Goal: Task Accomplishment & Management: Complete application form

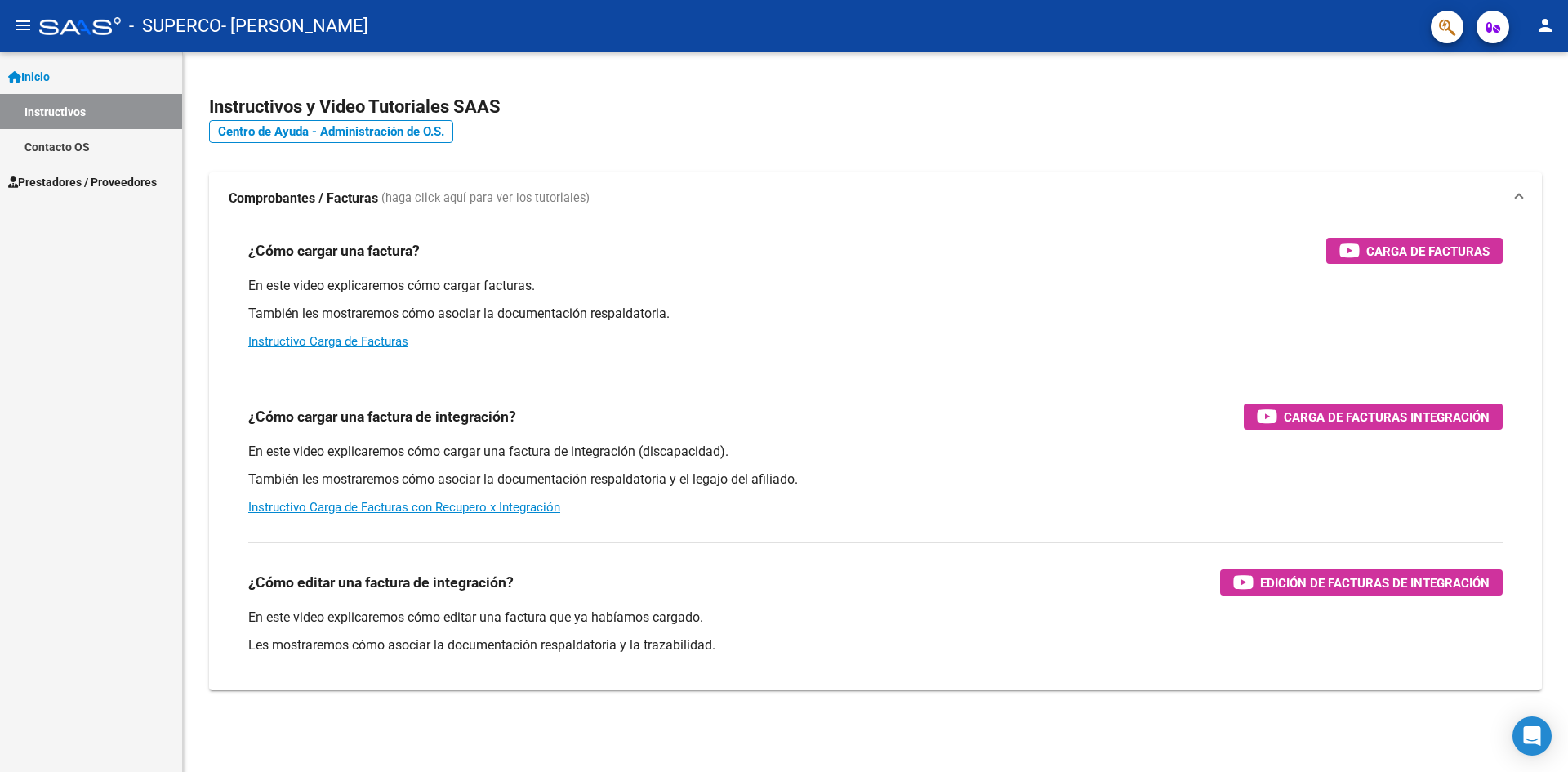
click at [258, 211] on mat-expansion-panel-header "Comprobantes / Facturas (haga click aquí para ver los tutoriales)" at bounding box center [875, 198] width 1333 height 52
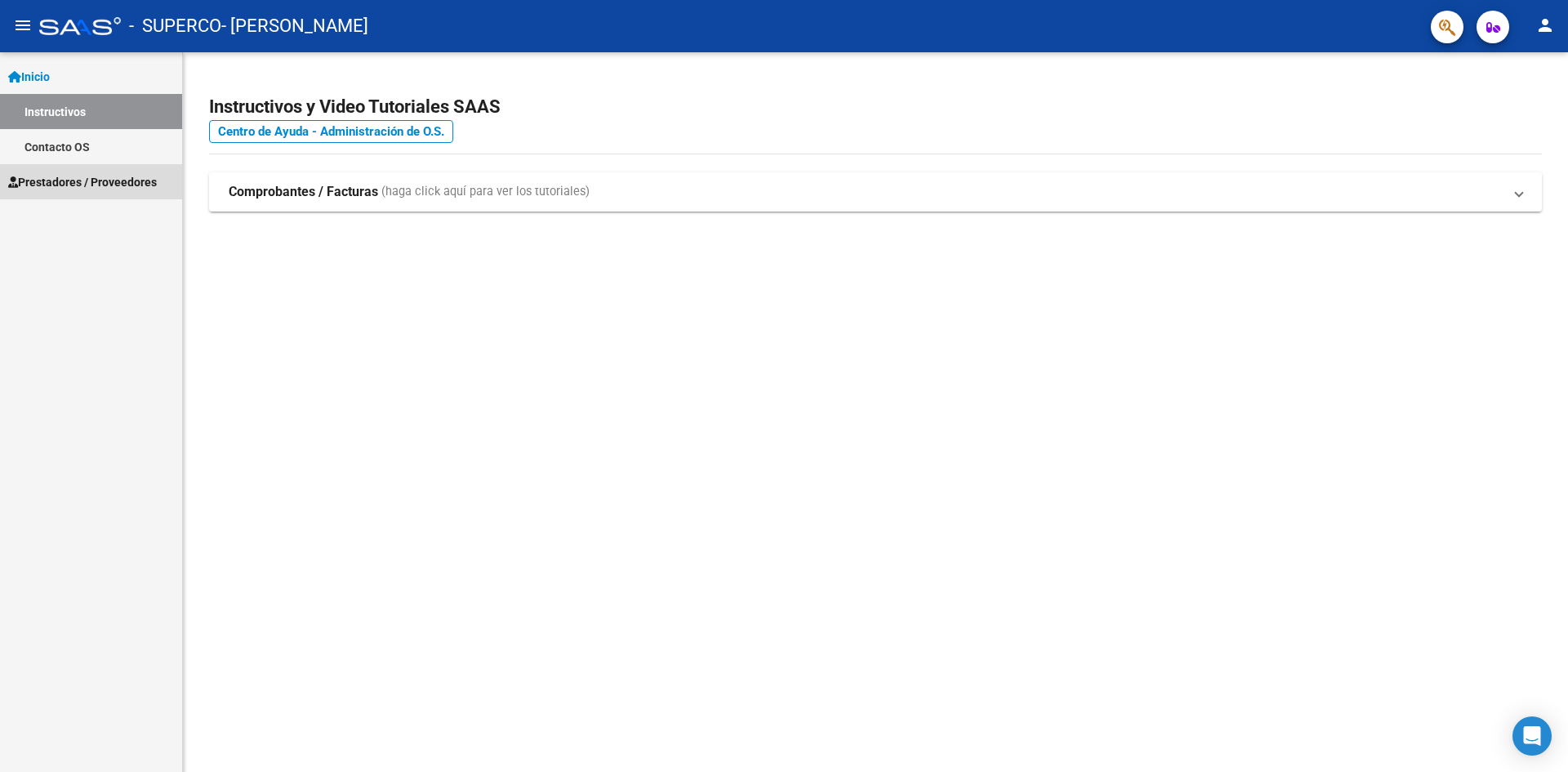
click at [98, 180] on span "Prestadores / Proveedores" at bounding box center [82, 182] width 149 height 18
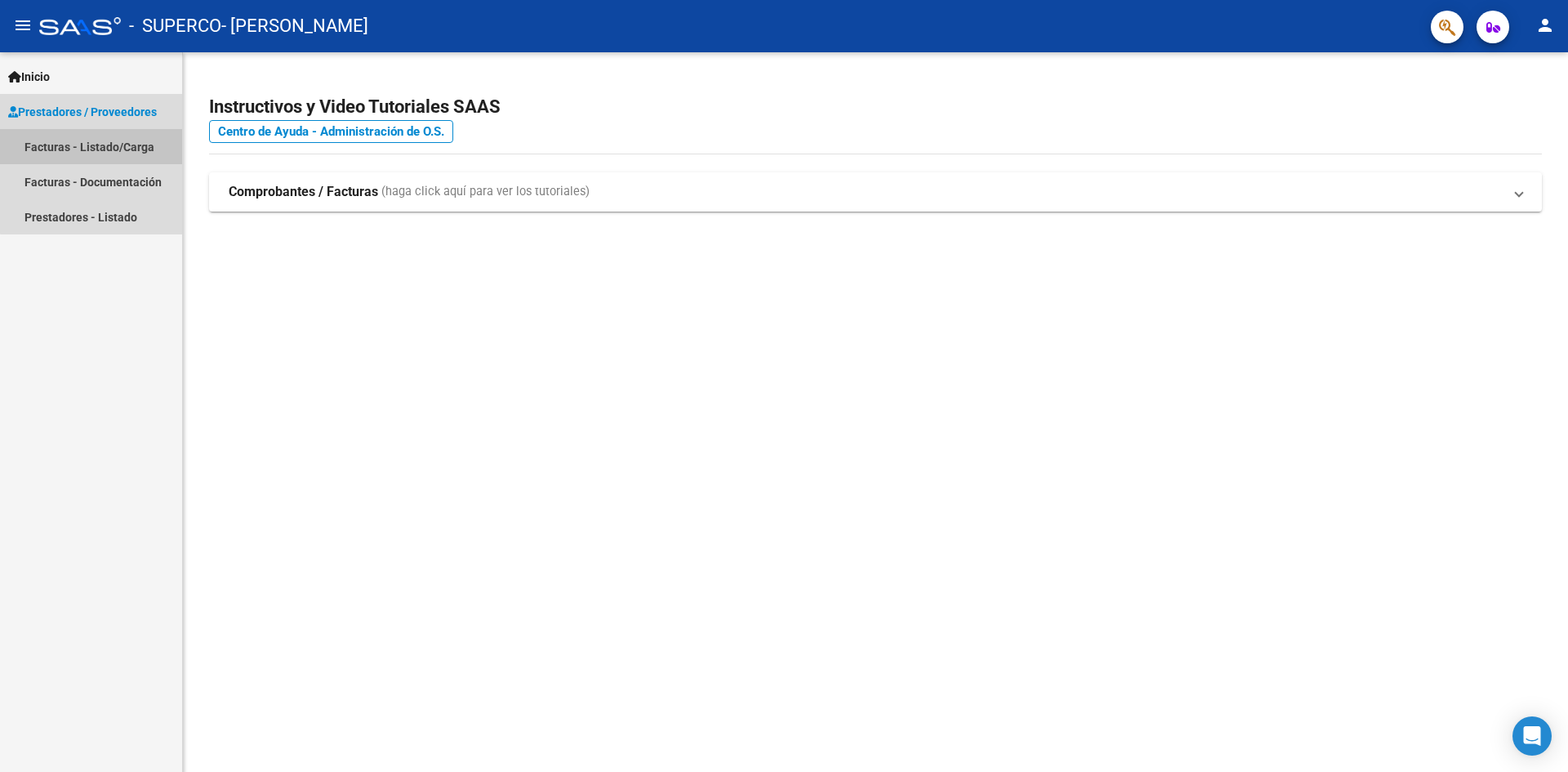
click at [100, 143] on link "Facturas - Listado/Carga" at bounding box center [91, 147] width 182 height 35
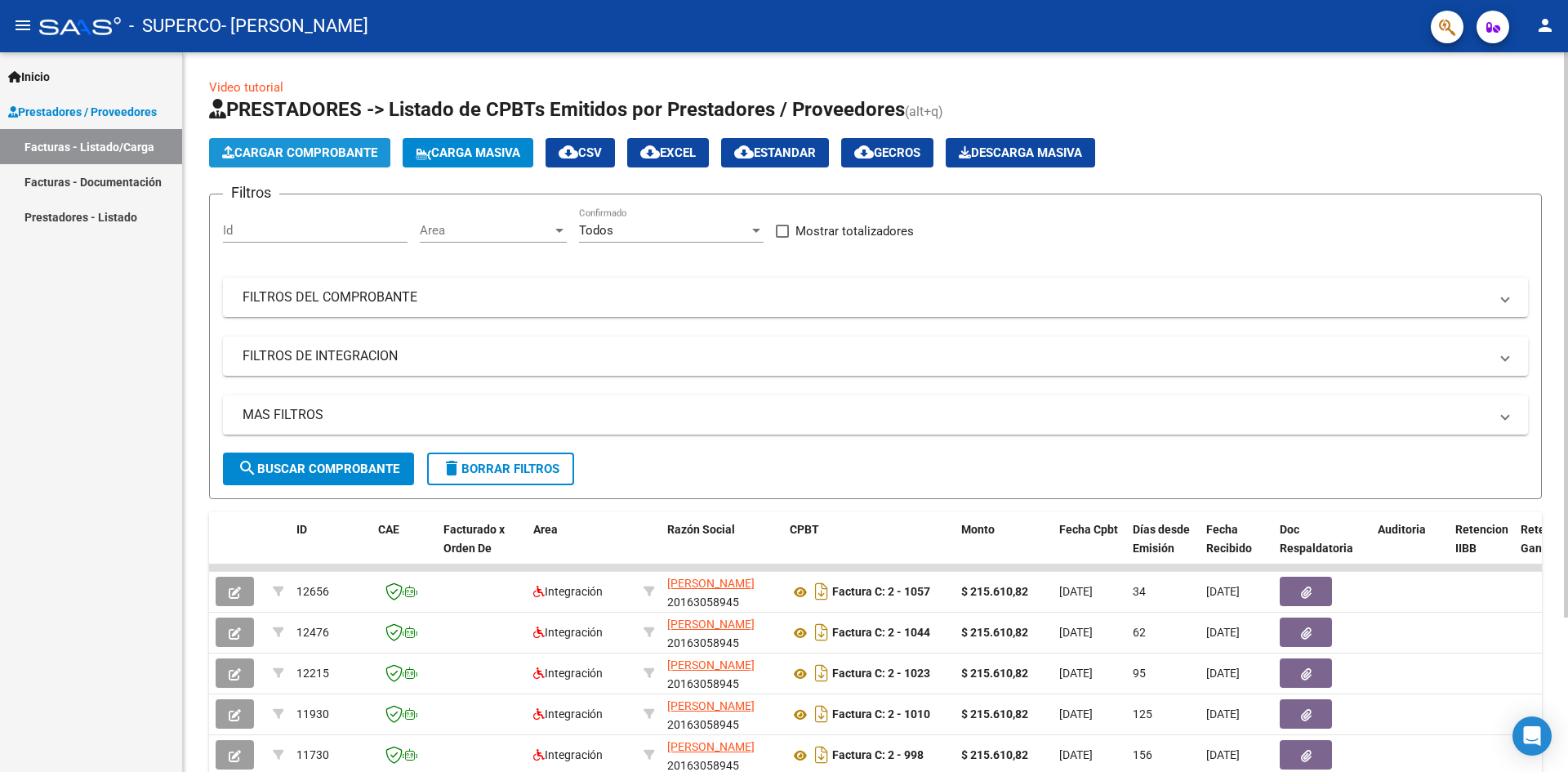
click at [352, 159] on span "Cargar Comprobante" at bounding box center [300, 153] width 156 height 15
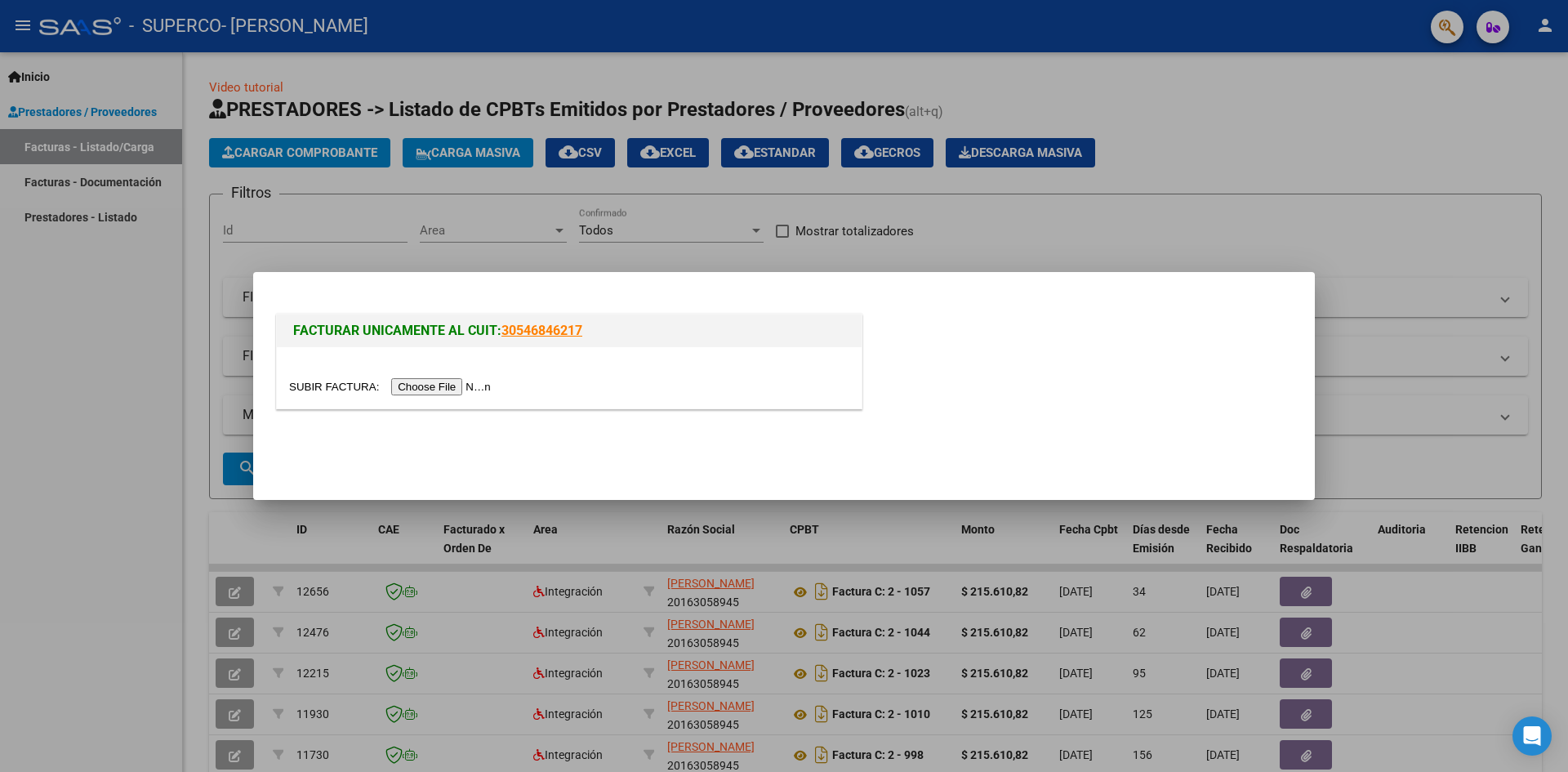
click at [444, 385] on input "file" at bounding box center [393, 386] width 207 height 17
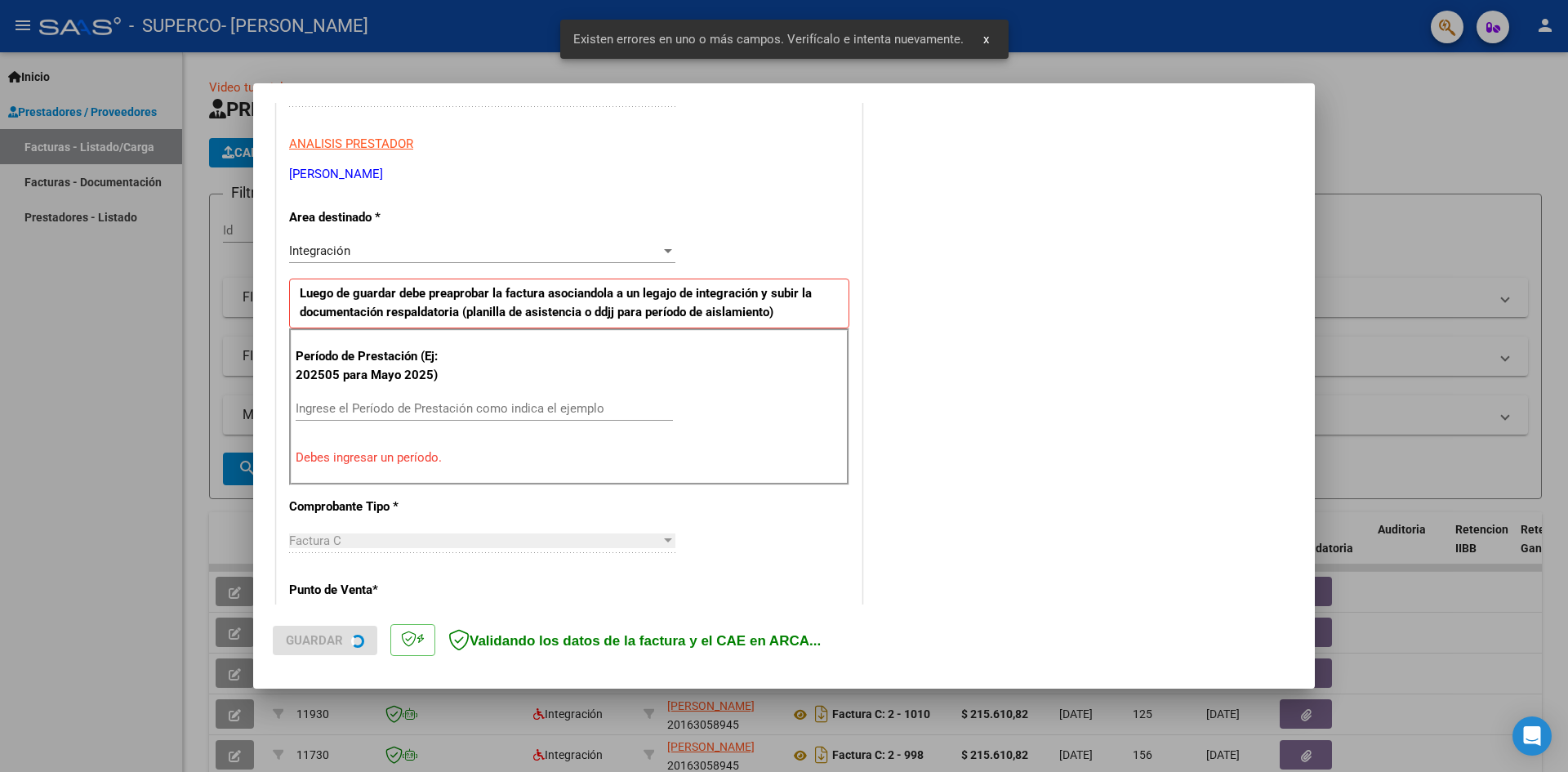
scroll to position [288, 0]
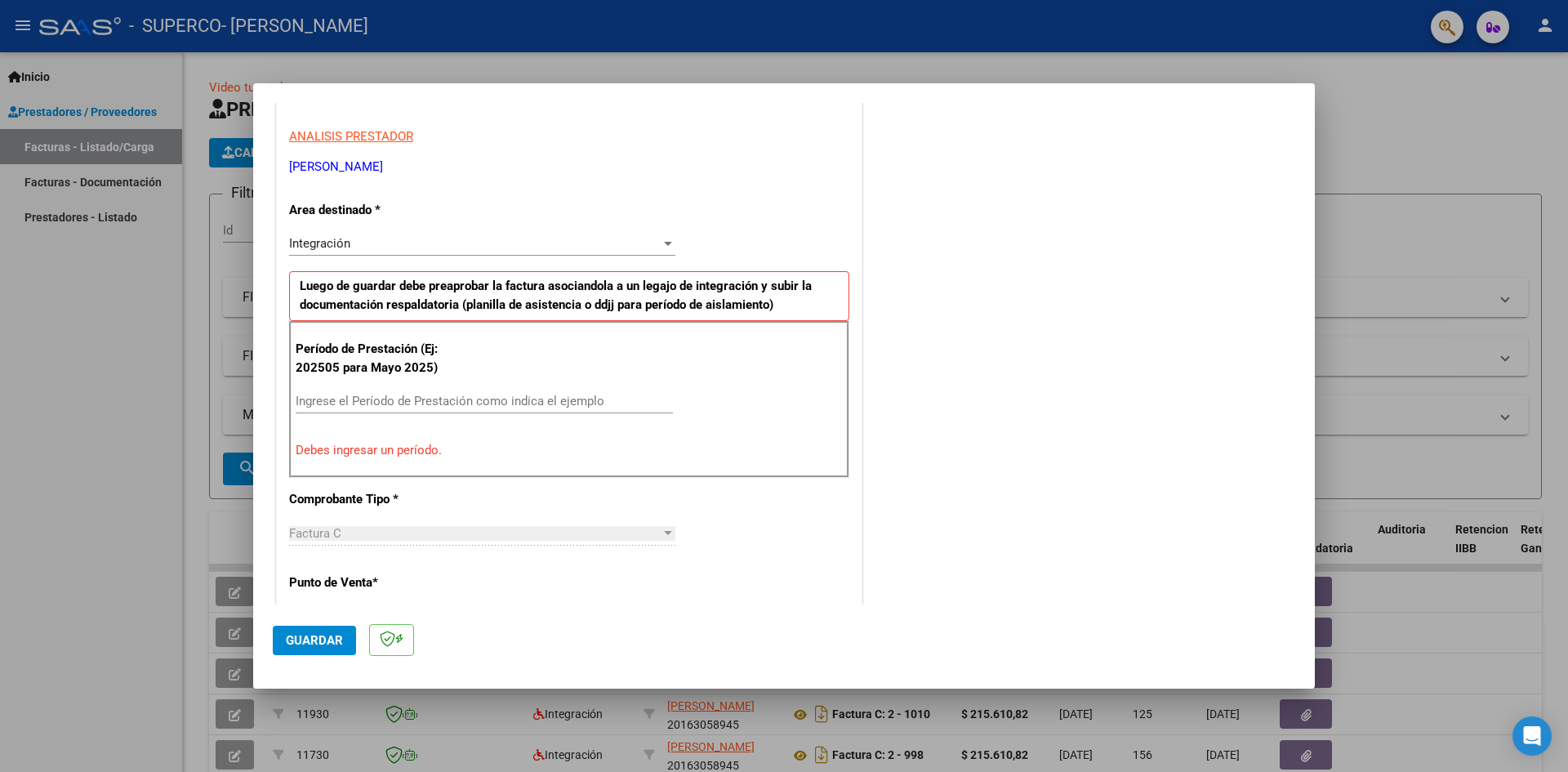
click at [347, 407] on input "Ingrese el Período de Prestación como indica el ejemplo" at bounding box center [483, 401] width 377 height 15
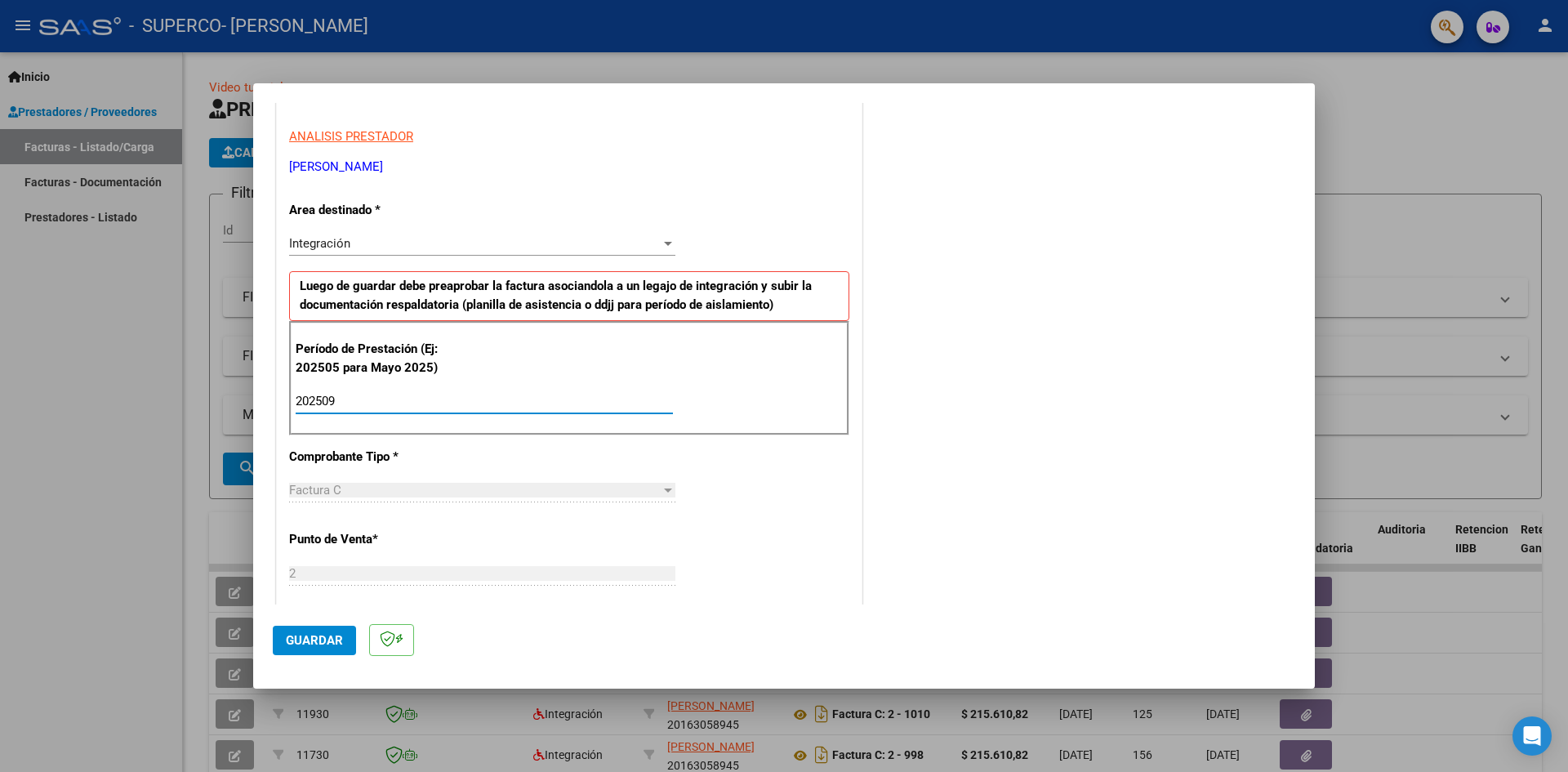
type input "202509"
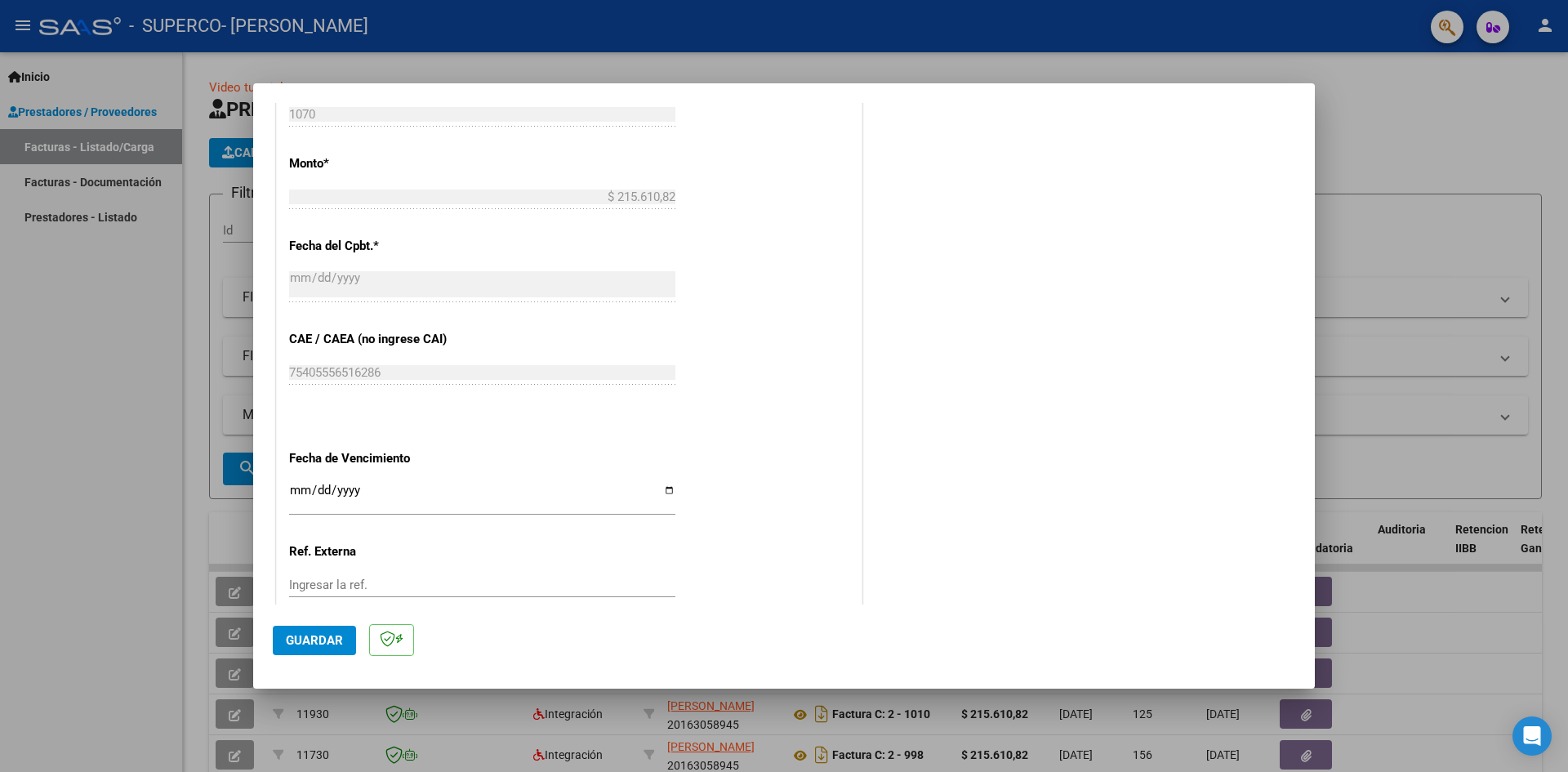
scroll to position [843, 0]
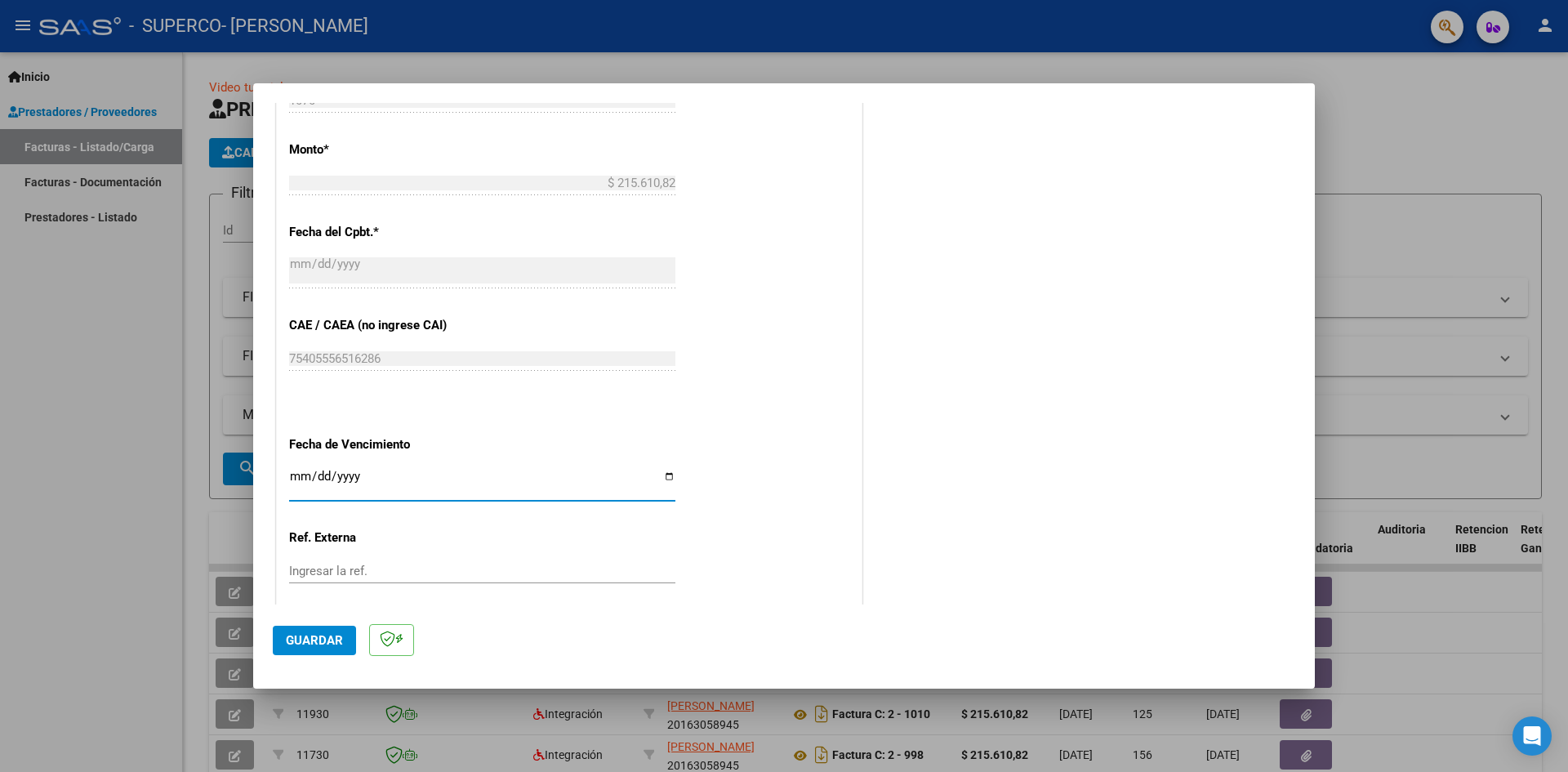
click at [661, 478] on input "Ingresar la fecha" at bounding box center [482, 482] width 386 height 27
type input "[DATE]"
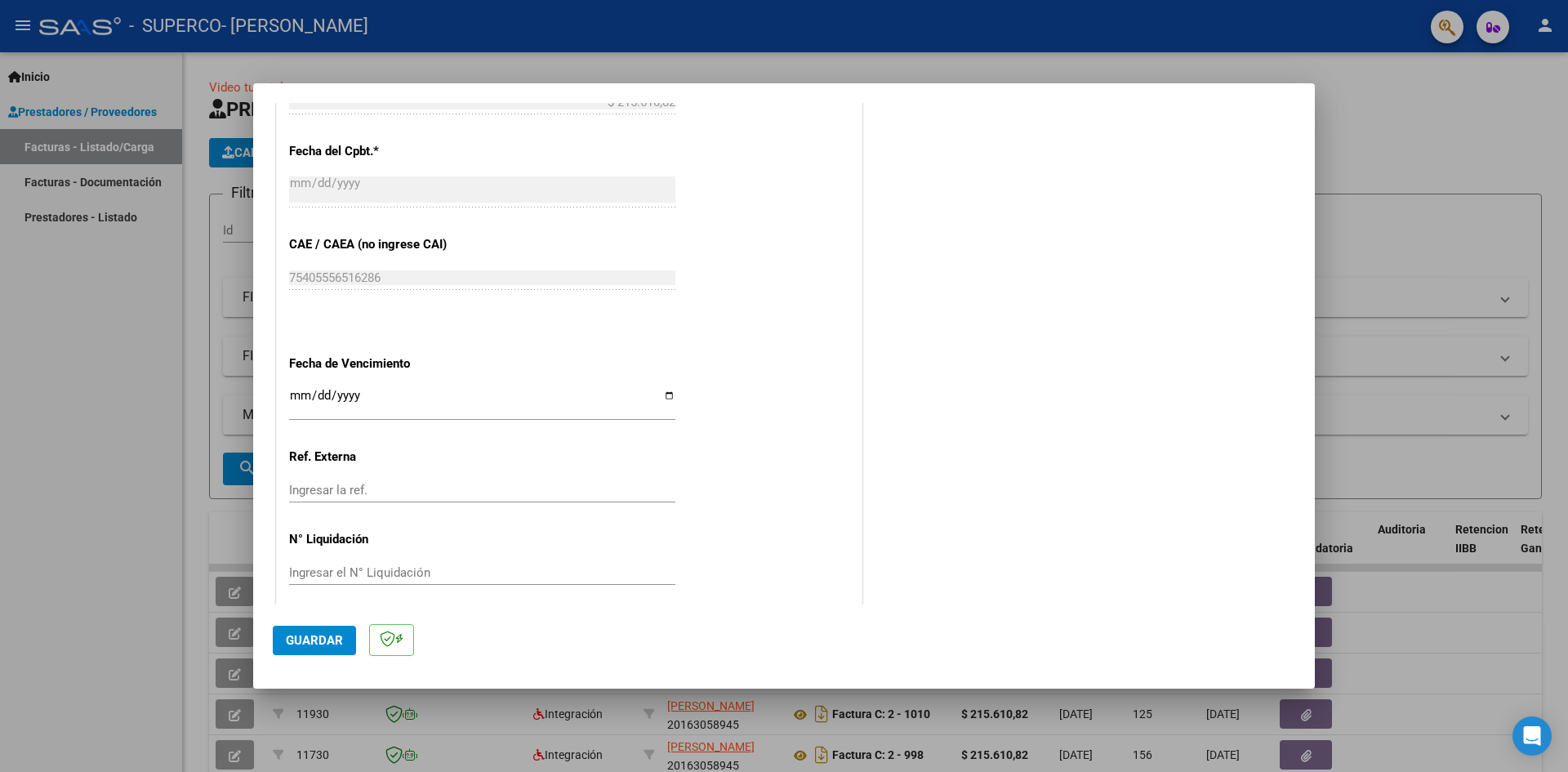
scroll to position [936, 0]
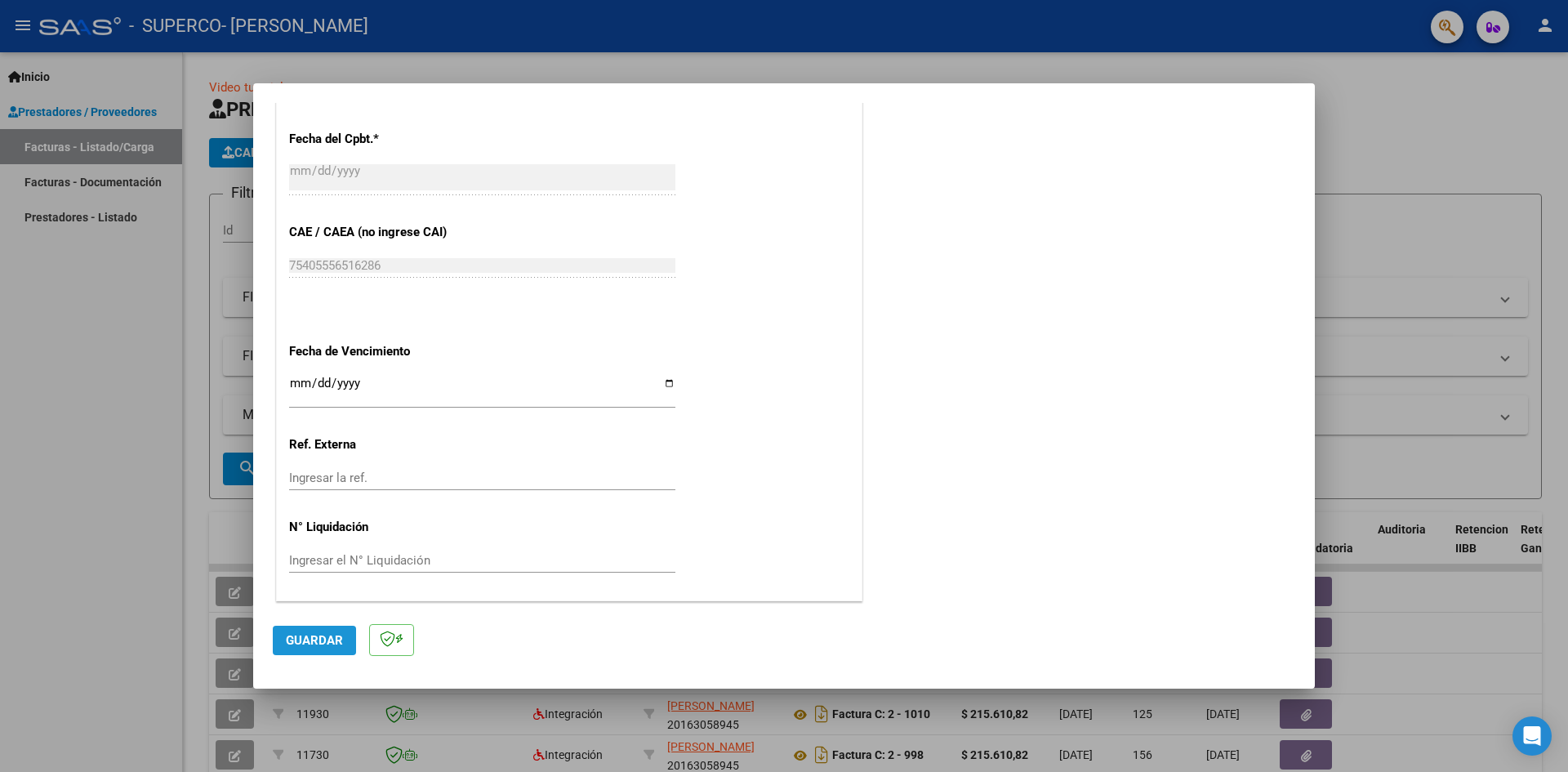
click at [333, 644] on span "Guardar" at bounding box center [314, 640] width 57 height 15
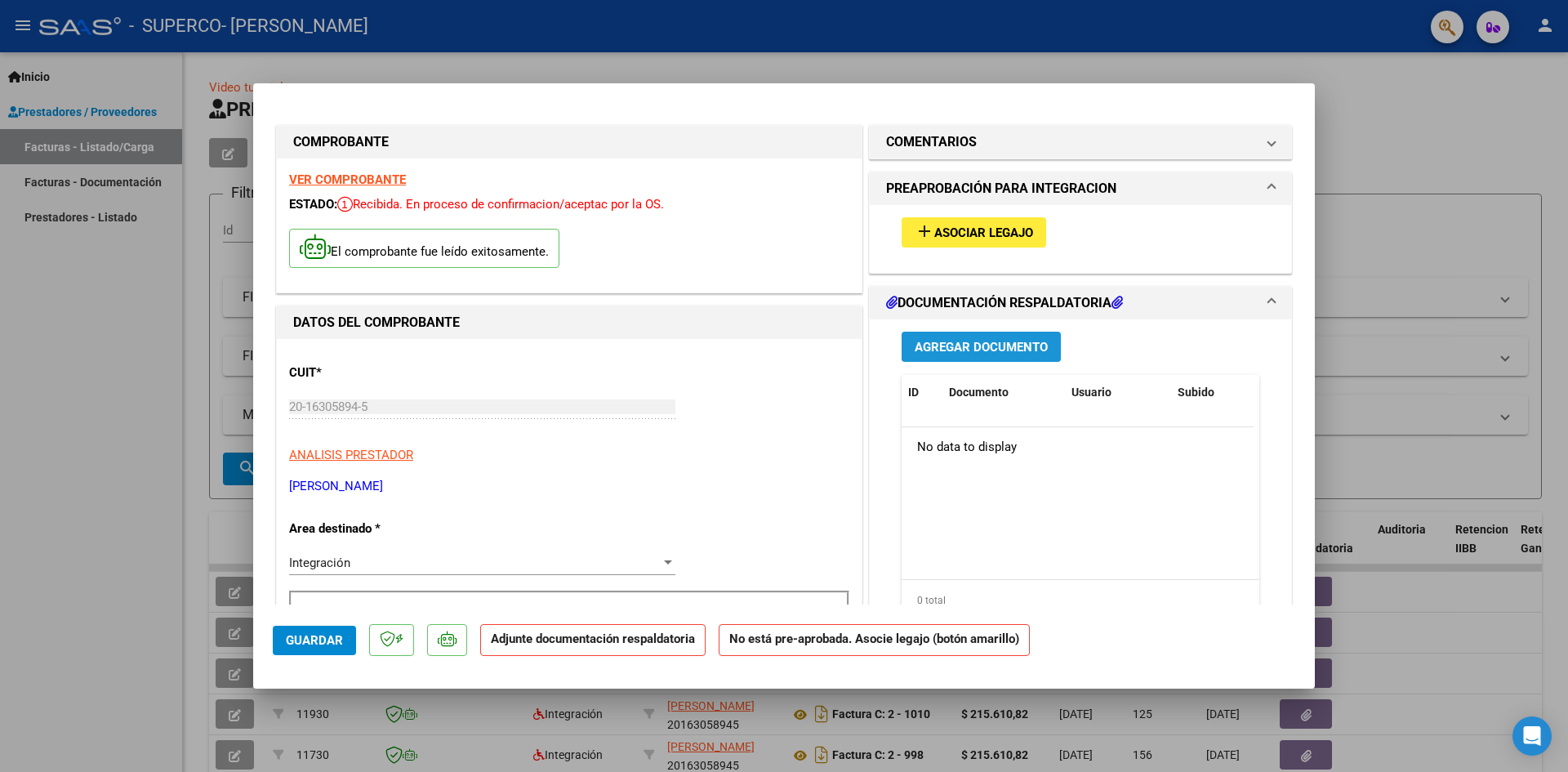
click at [988, 343] on span "Agregar Documento" at bounding box center [980, 347] width 133 height 15
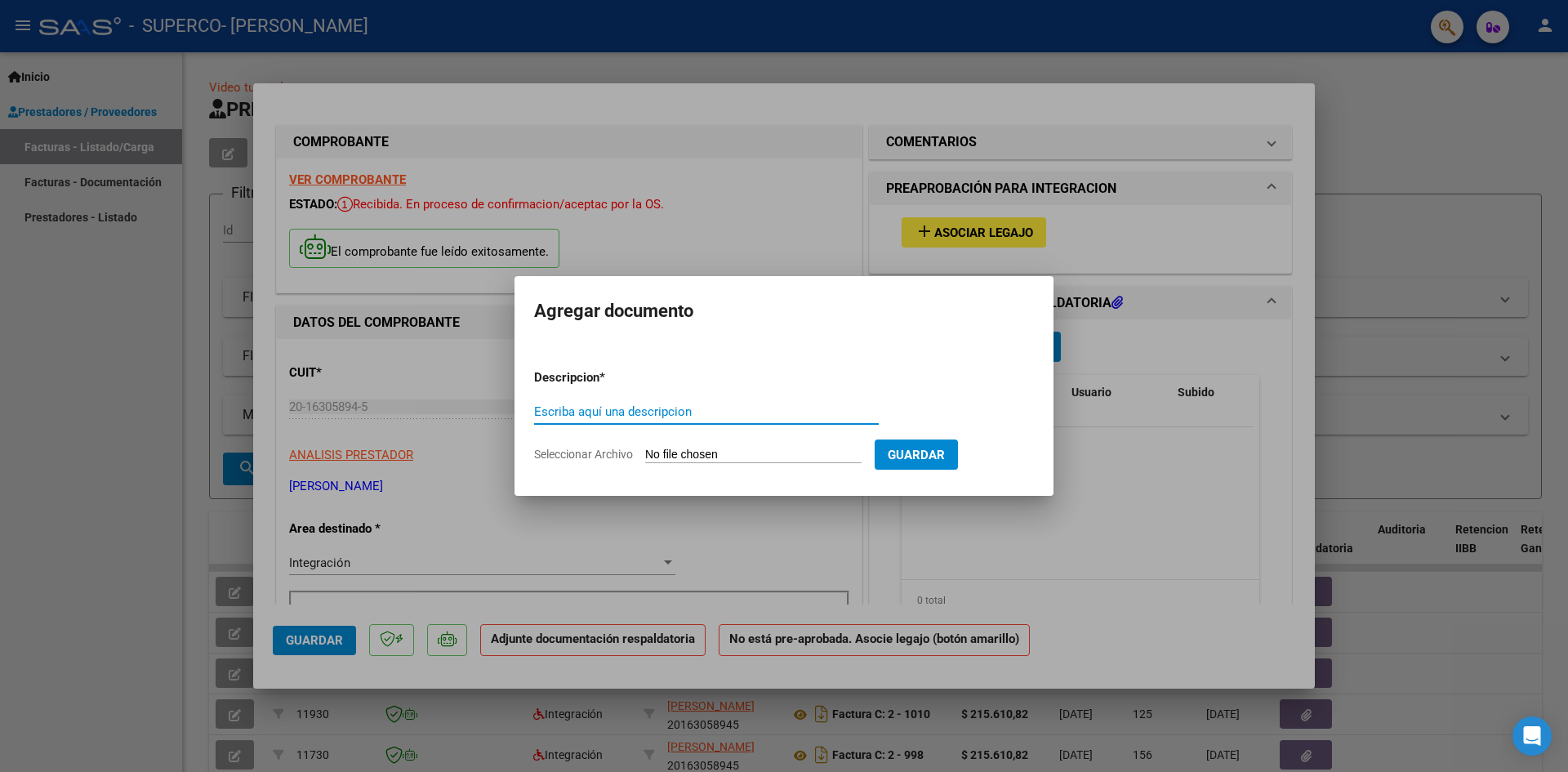
click at [725, 410] on input "Escriba aquí una descripcion" at bounding box center [706, 412] width 345 height 15
click at [640, 411] on input "Escriba aquí una descripcion" at bounding box center [706, 412] width 345 height 15
click at [702, 407] on input "Escriba aquí una descripcion" at bounding box center [706, 412] width 345 height 15
click at [692, 410] on input "Escriba aquí una descripcion" at bounding box center [706, 412] width 345 height 15
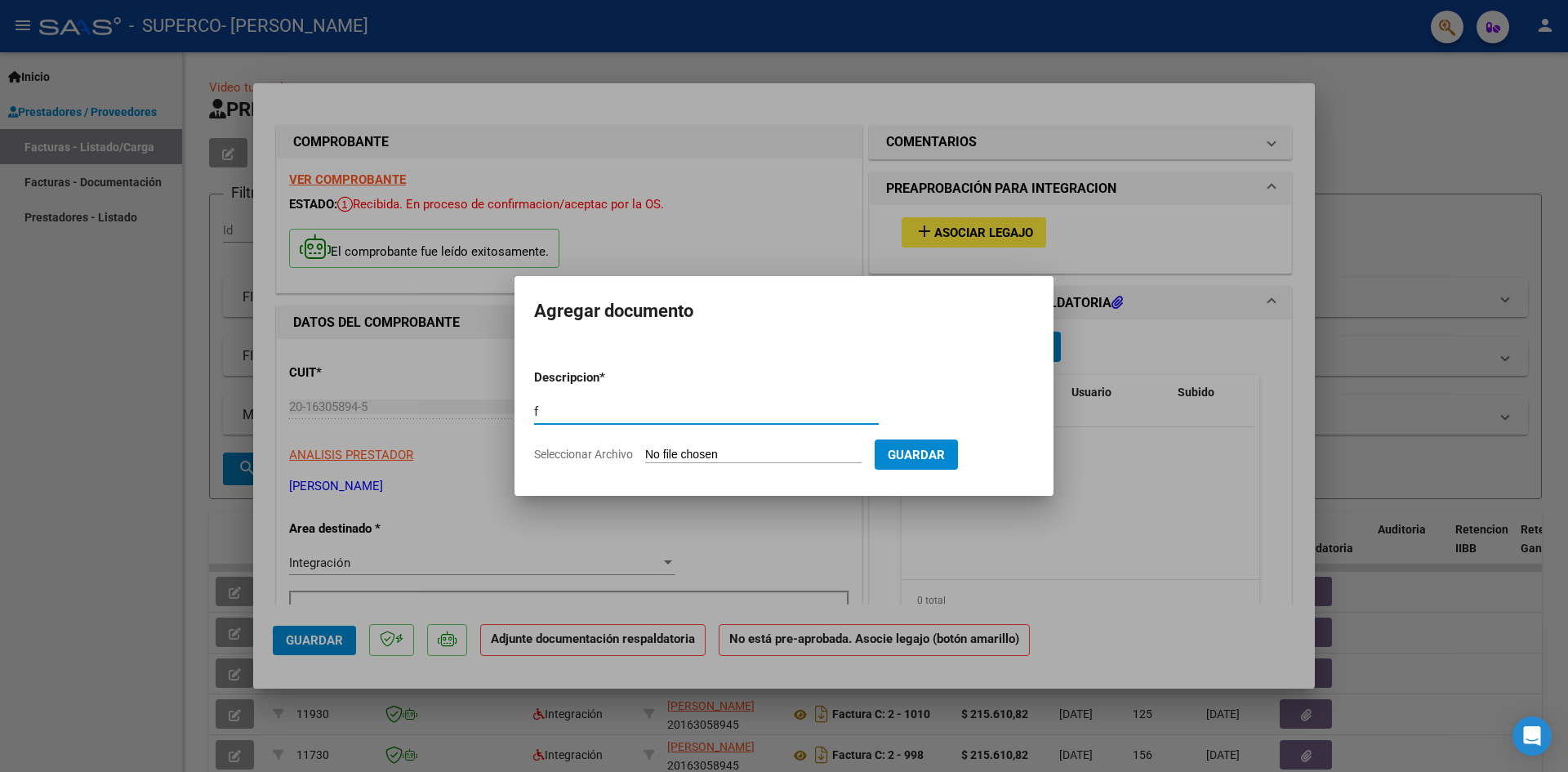
click at [692, 410] on input "f" at bounding box center [706, 412] width 345 height 15
type input "f"
type input "FACTURA"
click at [681, 458] on input "Seleccionar Archivo" at bounding box center [753, 456] width 217 height 16
type input "C:\fakepath\20163058945_011_00002_00001070.pdf"
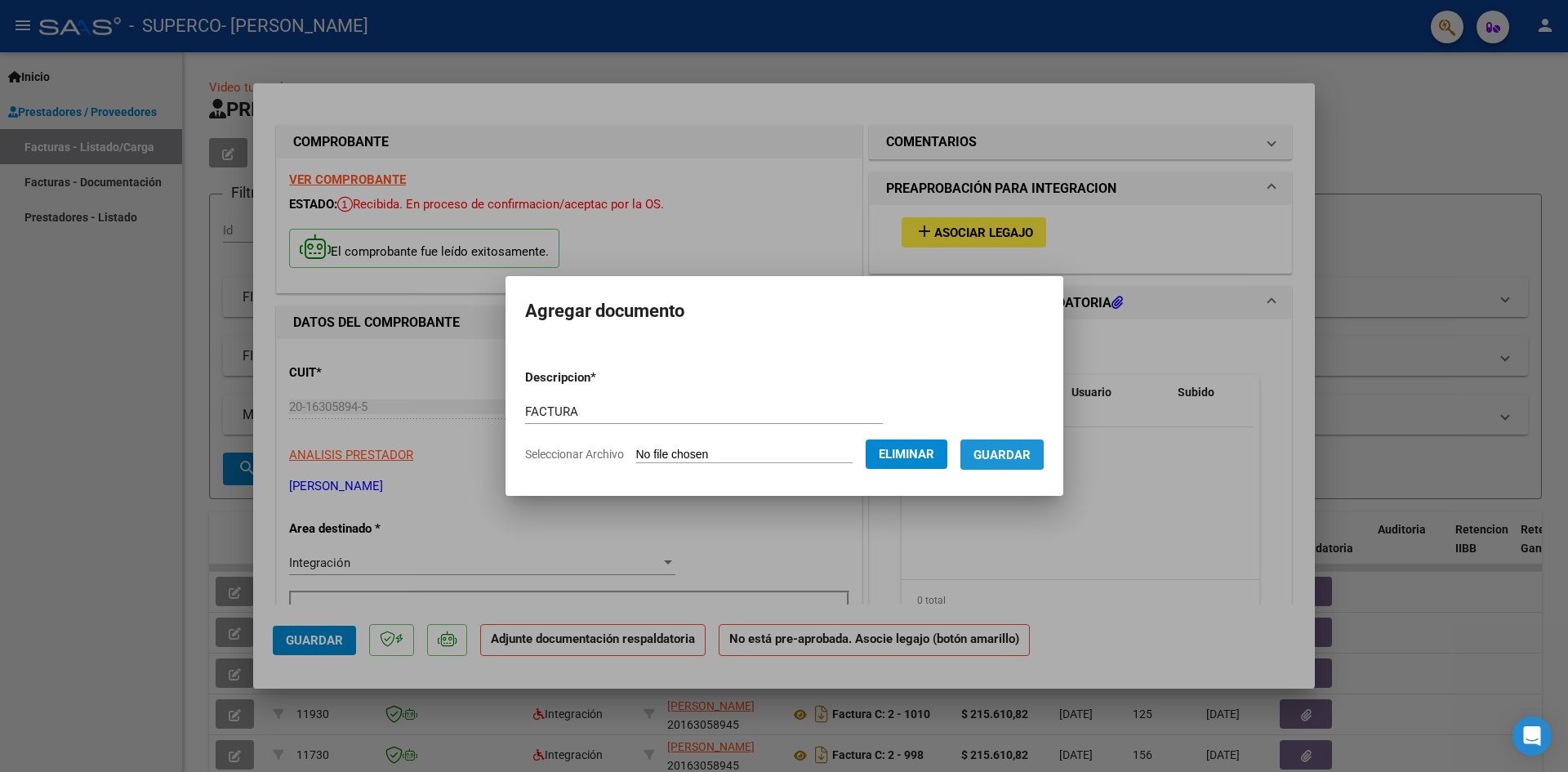
click at [1004, 455] on span "Guardar" at bounding box center [1002, 455] width 57 height 15
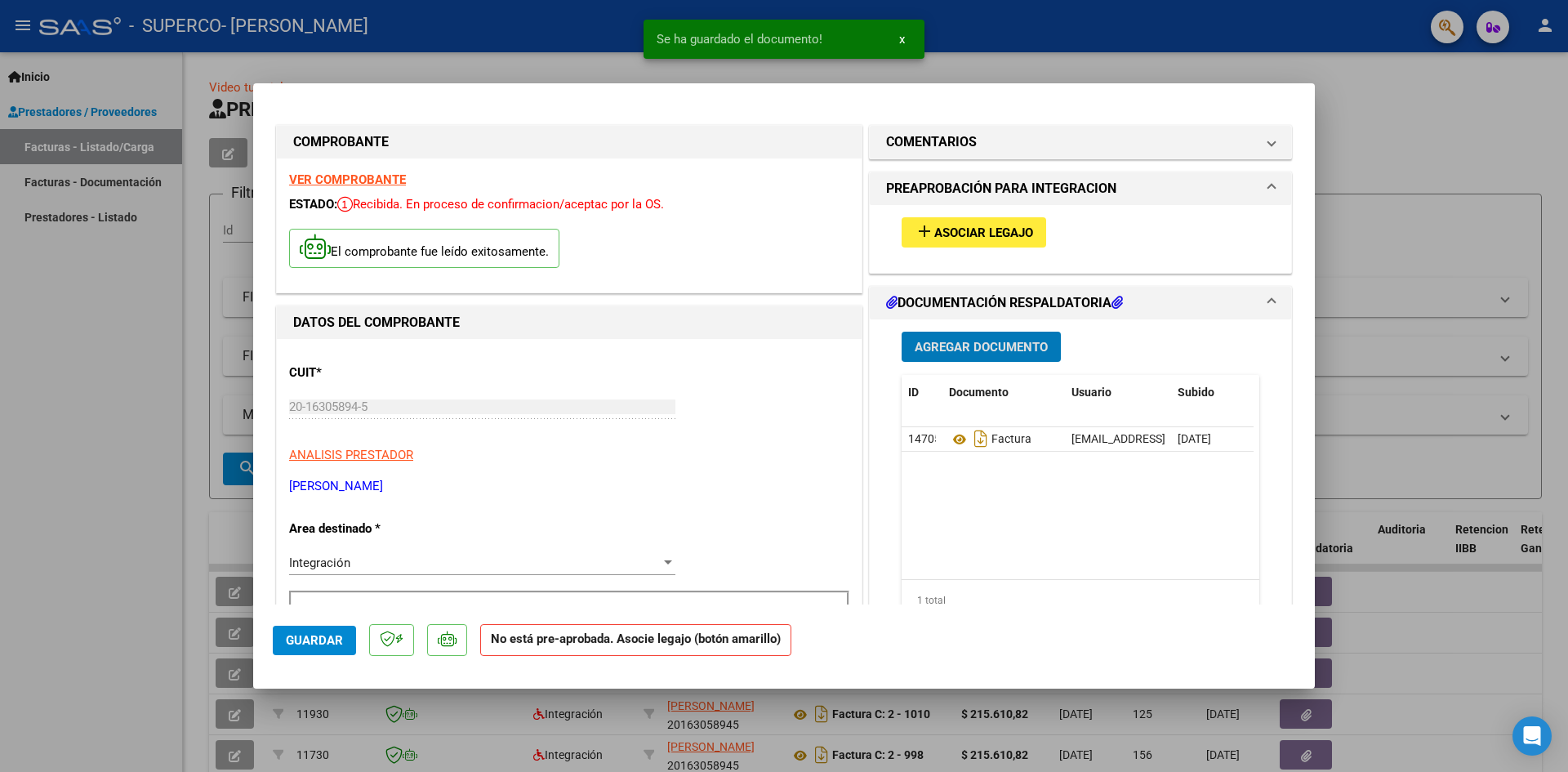
click at [993, 348] on span "Agregar Documento" at bounding box center [980, 347] width 133 height 15
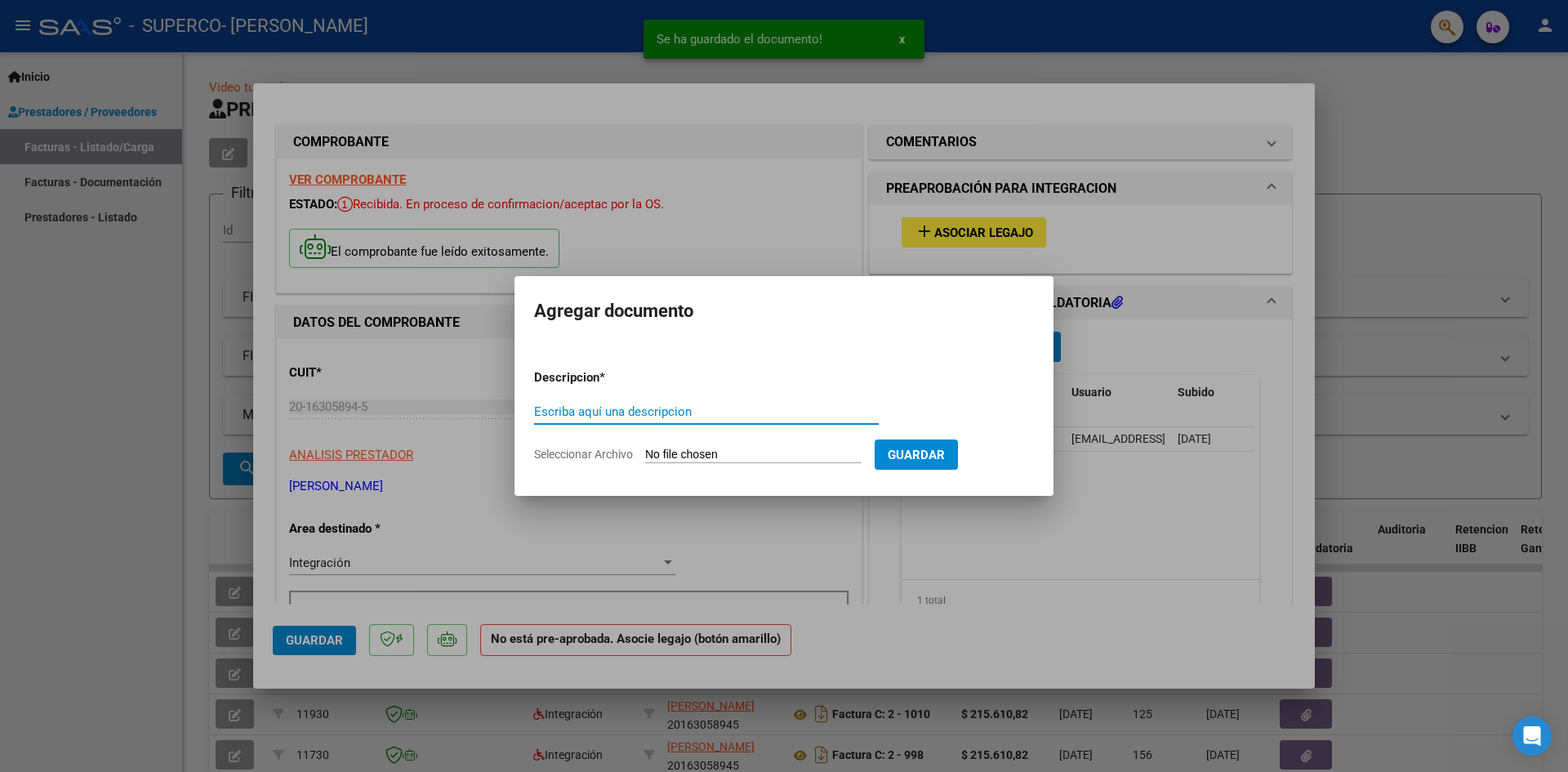
click at [700, 414] on input "Escriba aquí una descripcion" at bounding box center [706, 412] width 345 height 15
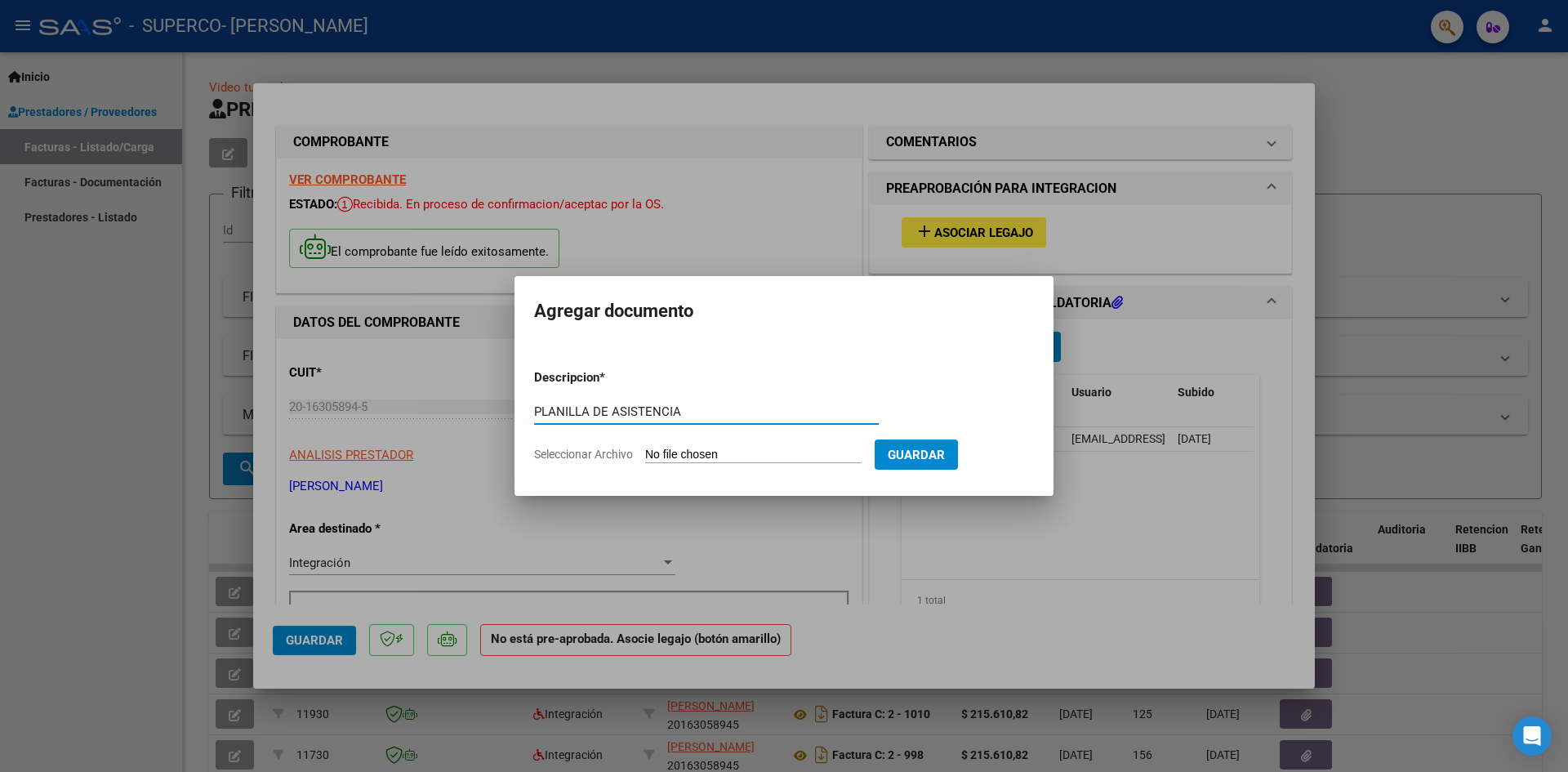
type input "PLANILLA DE ASISTENCIA"
click at [754, 454] on input "Seleccionar Archivo" at bounding box center [753, 456] width 217 height 16
type input "C:\fakepath\Planilla de Asistencia [PERSON_NAME].pdf"
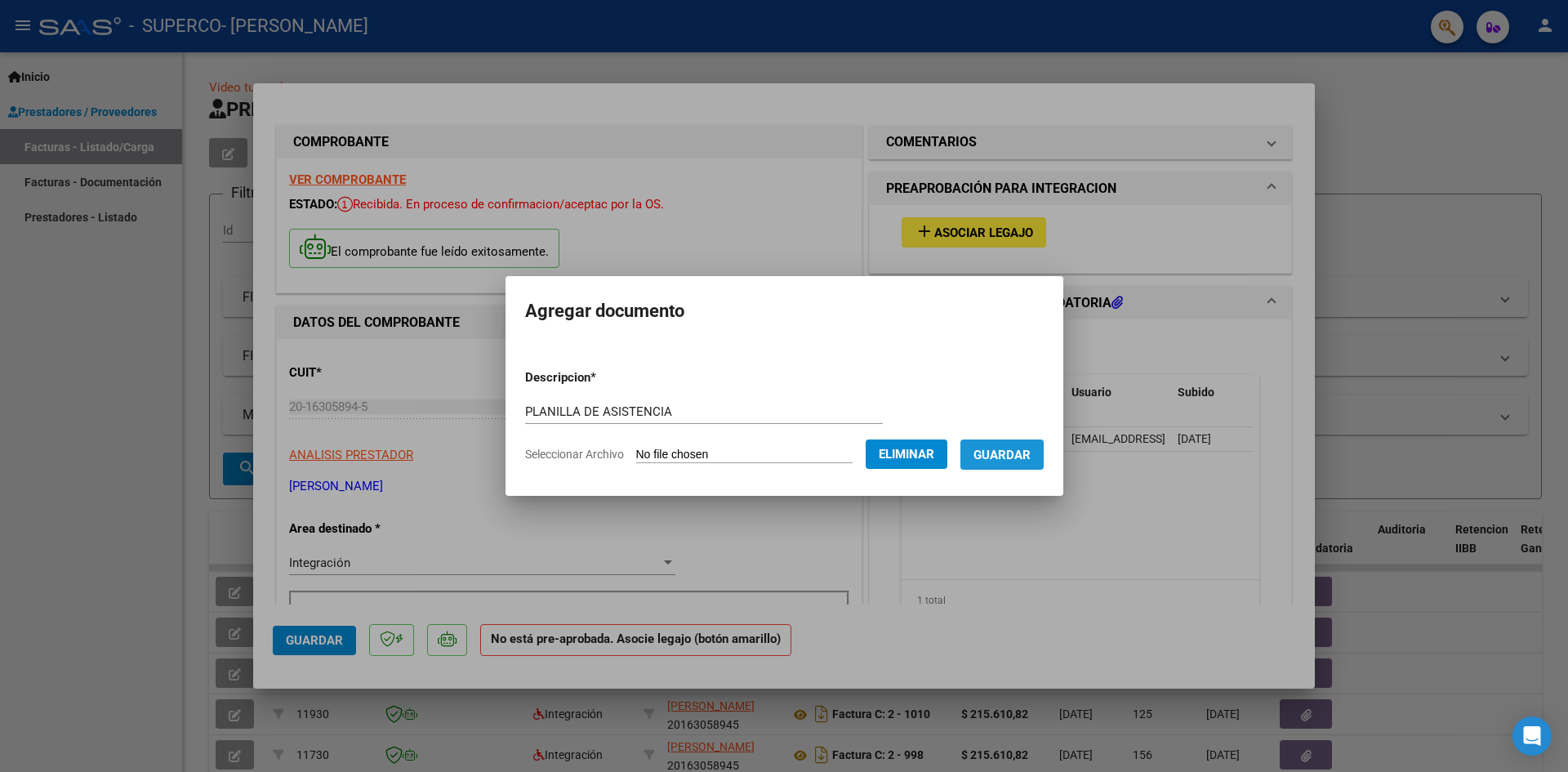
click at [1008, 459] on span "Guardar" at bounding box center [1002, 455] width 57 height 15
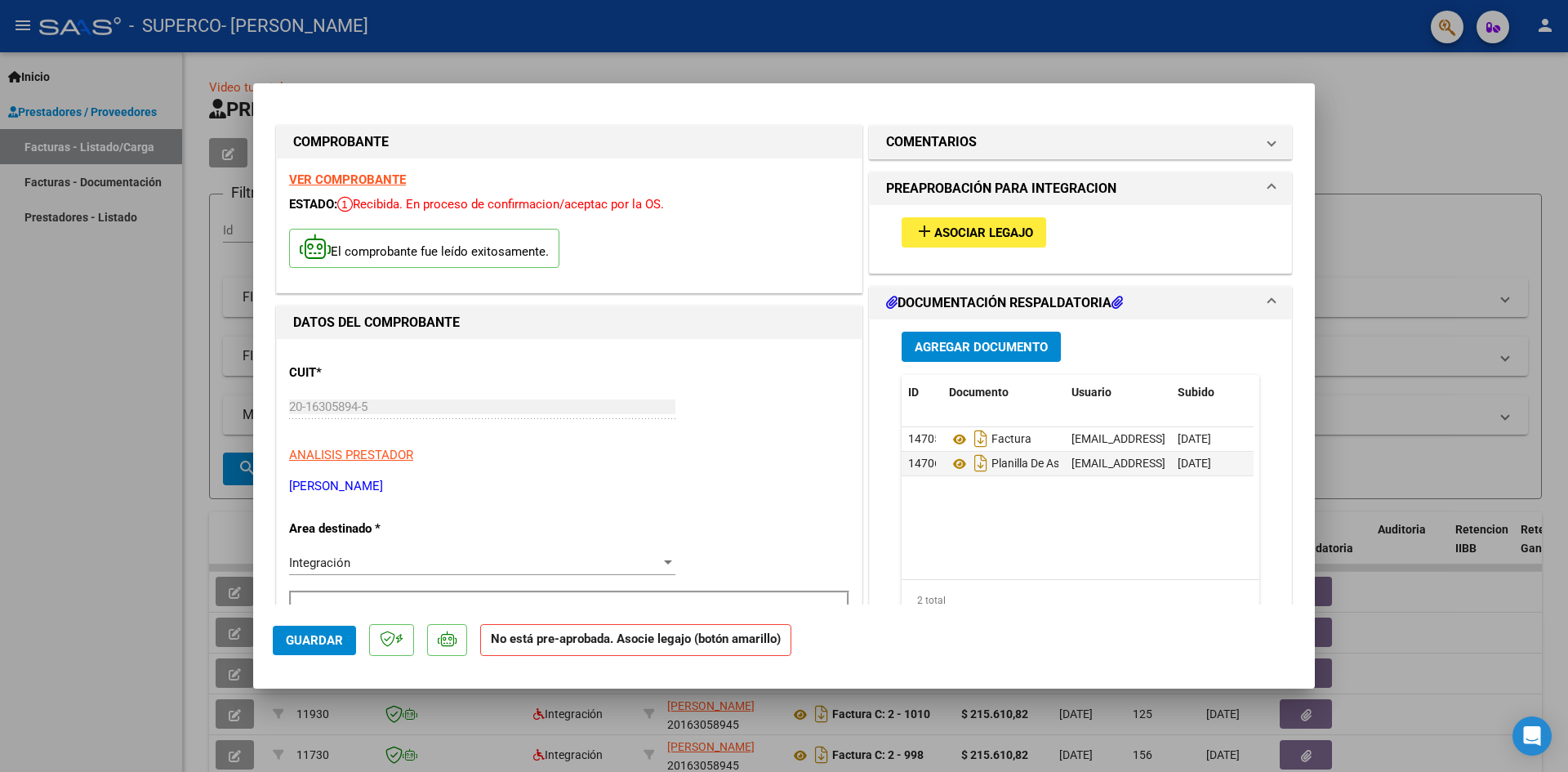
click at [1013, 225] on span "Asociar Legajo" at bounding box center [983, 232] width 98 height 15
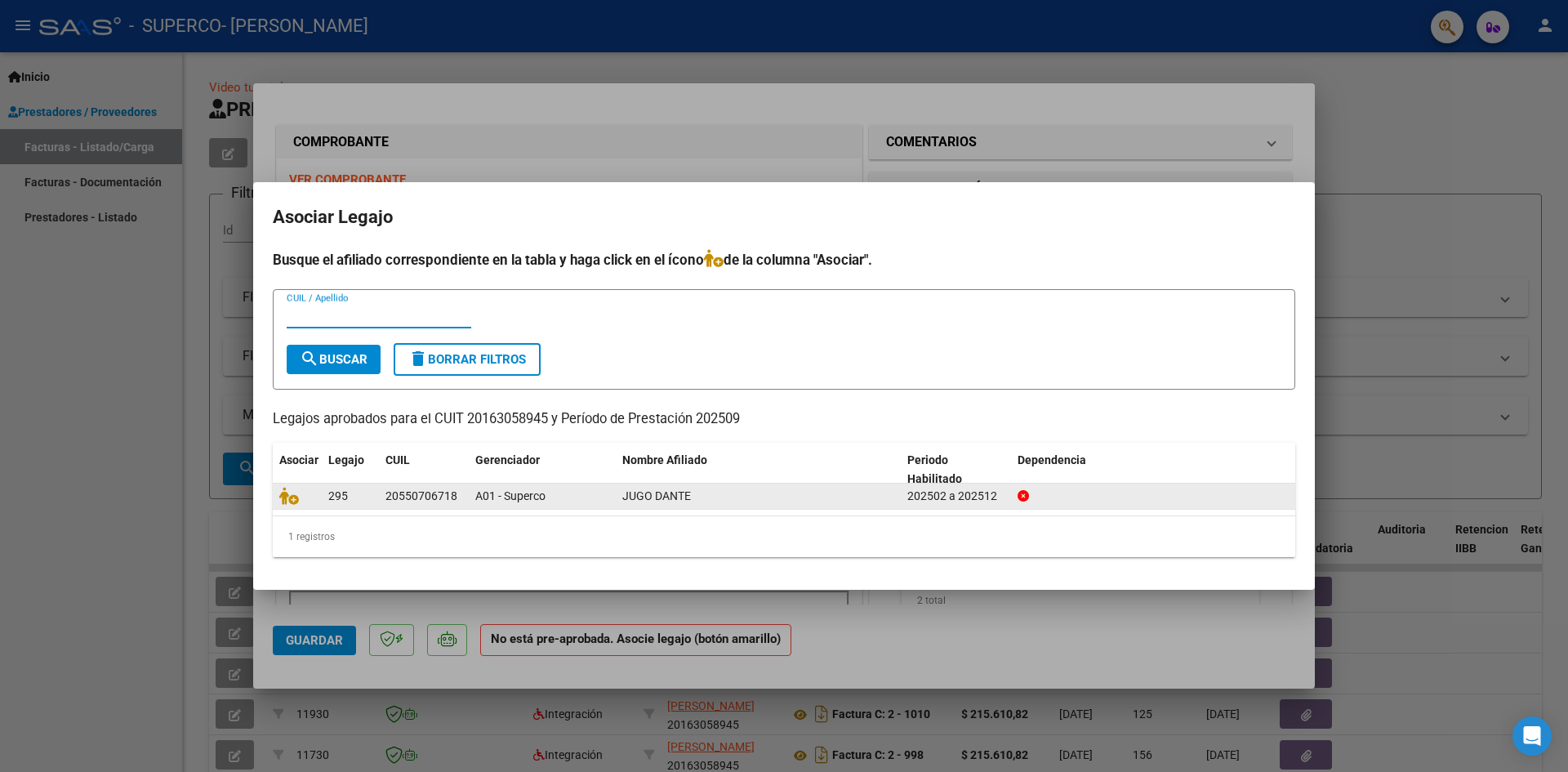
click at [343, 495] on span "295" at bounding box center [338, 495] width 20 height 13
click at [286, 494] on icon at bounding box center [289, 495] width 20 height 18
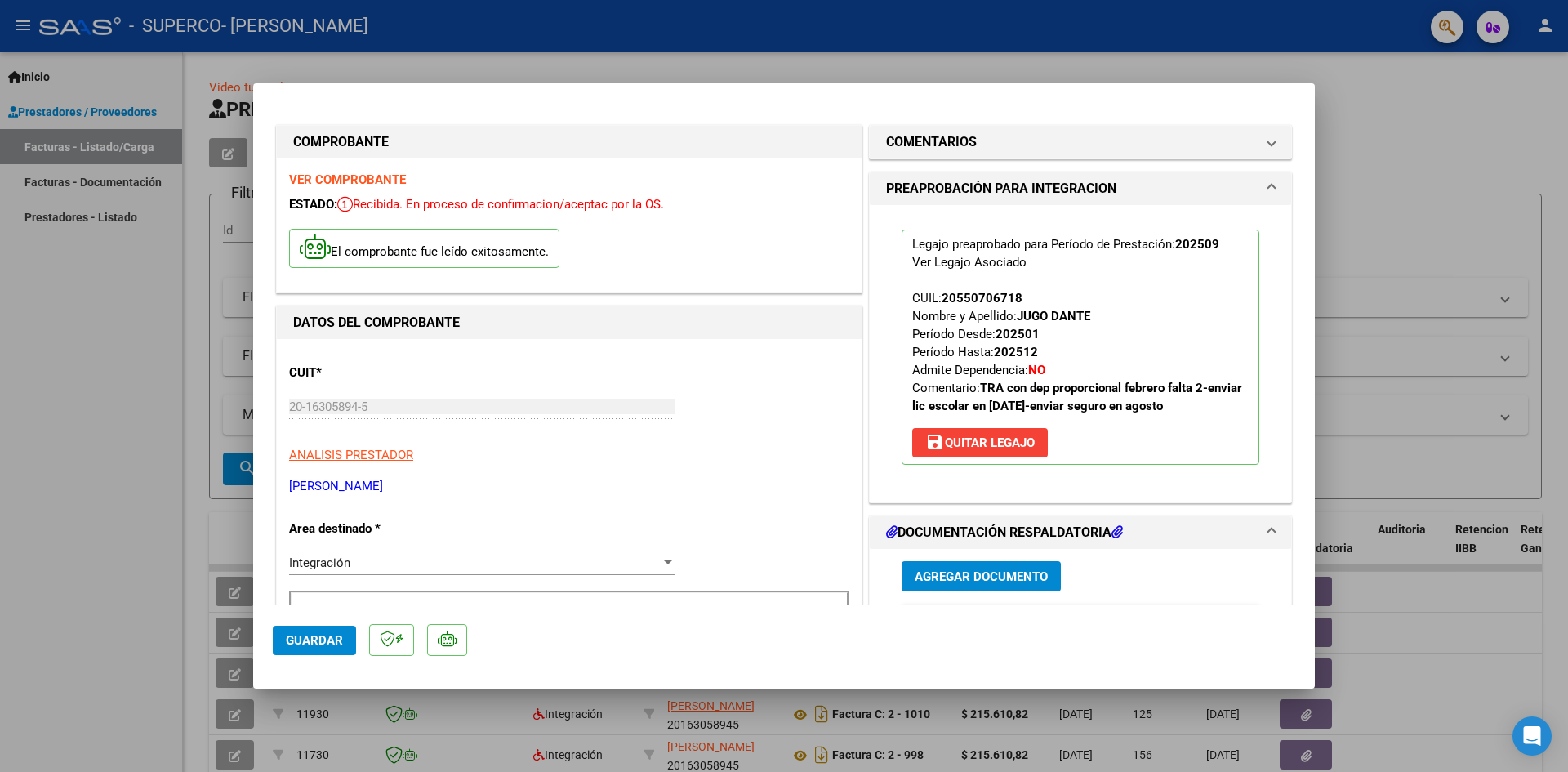
click at [323, 639] on span "Guardar" at bounding box center [314, 640] width 57 height 15
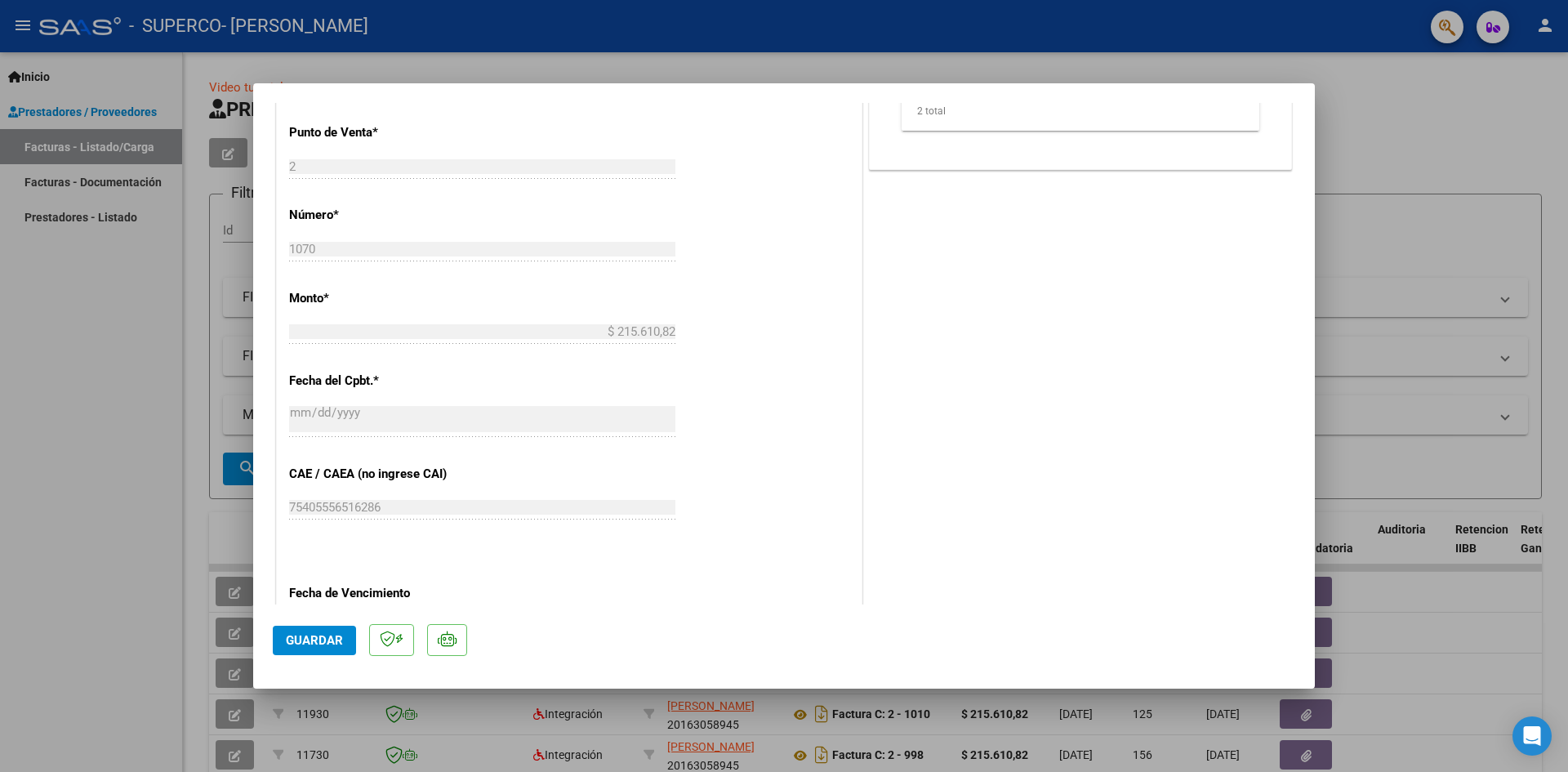
scroll to position [751, 0]
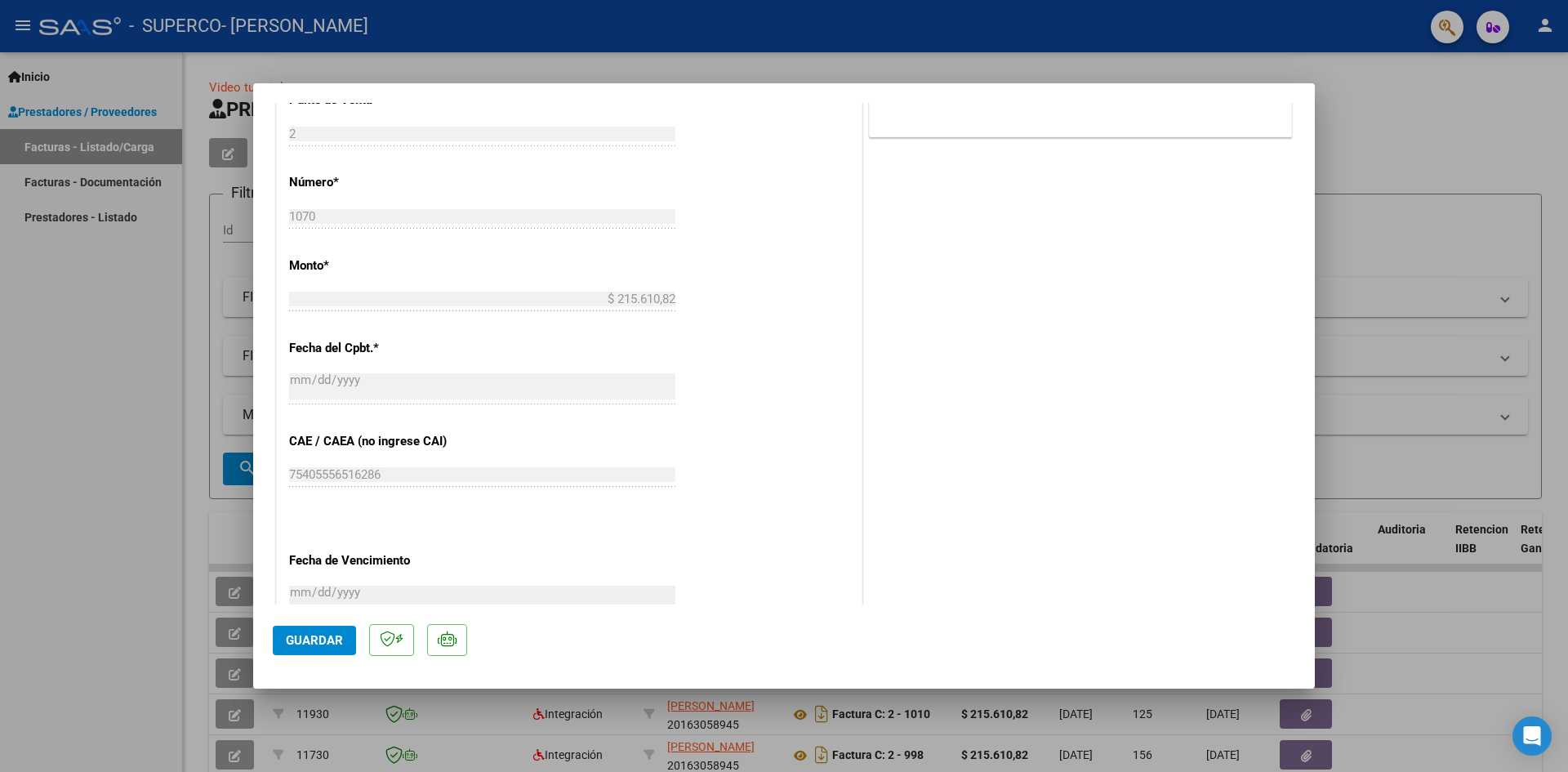
click at [1306, 605] on mat-dialog-content "COMPROBANTE VER COMPROBANTE ESTADO: Recibida. En proceso de confirmacion/acepta…" at bounding box center [784, 354] width 1061 height 501
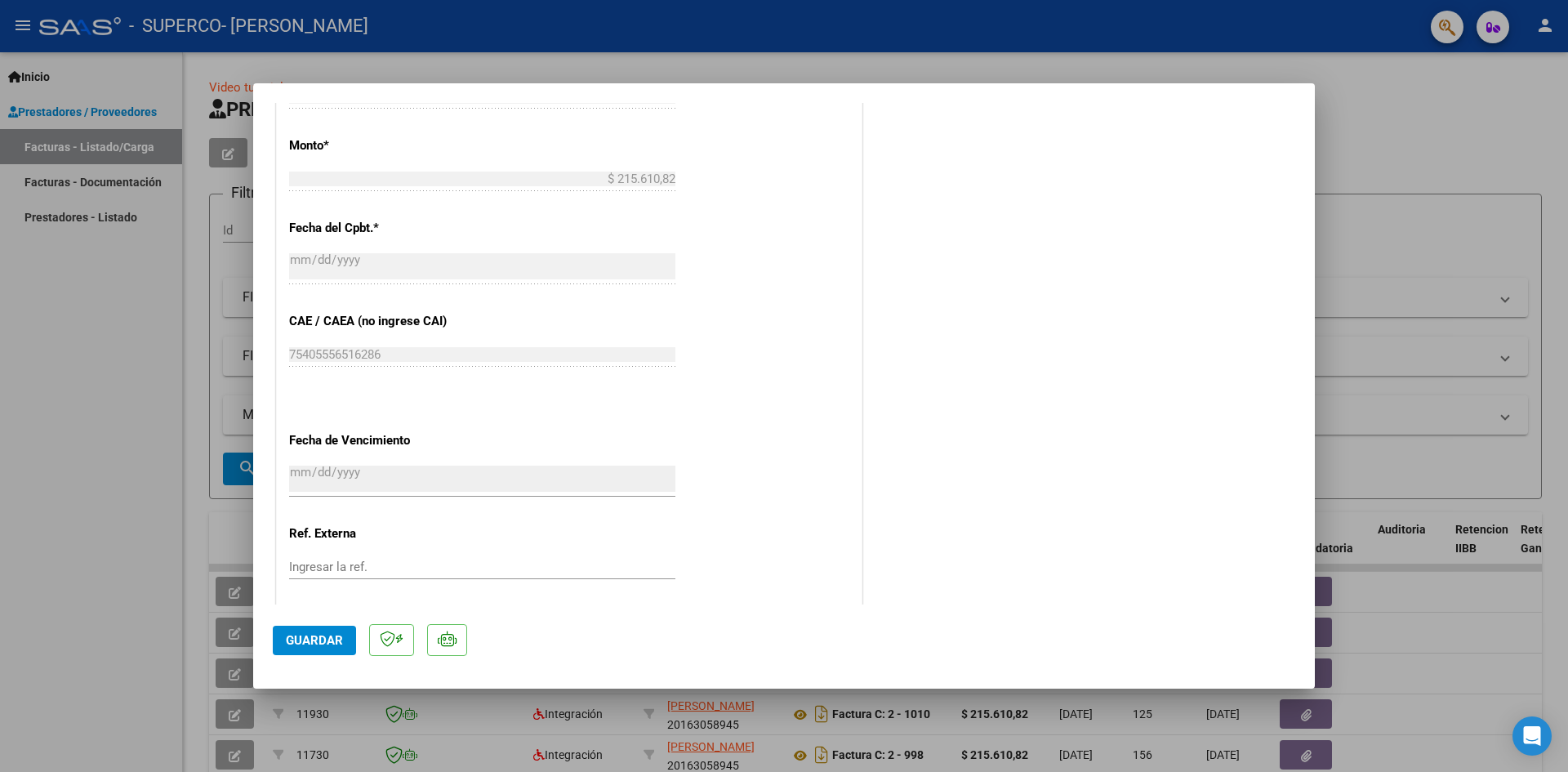
click at [1406, 151] on div at bounding box center [784, 386] width 1568 height 772
type input "$ 0,00"
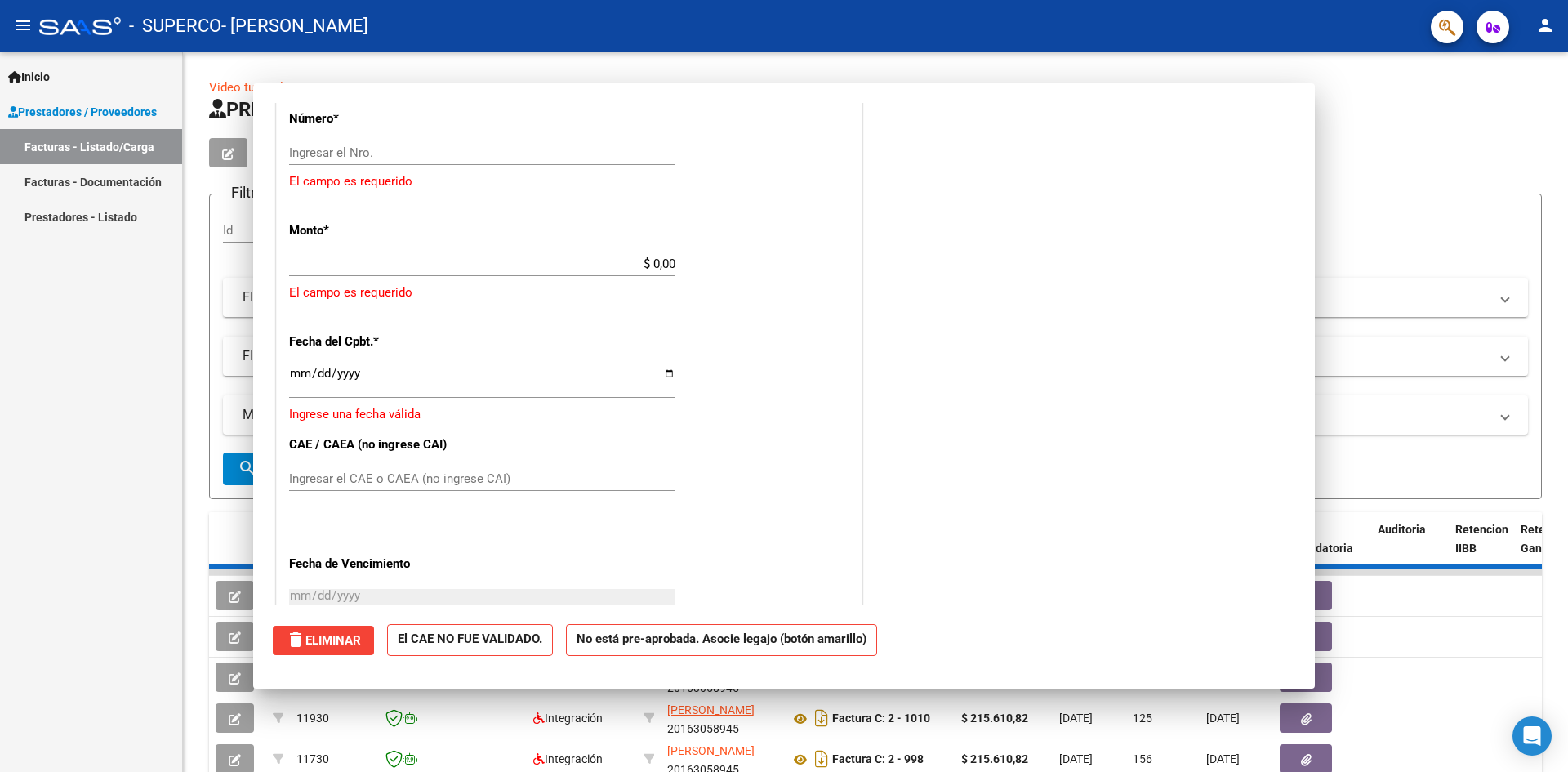
scroll to position [821, 0]
